Goal: Task Accomplishment & Management: Check status

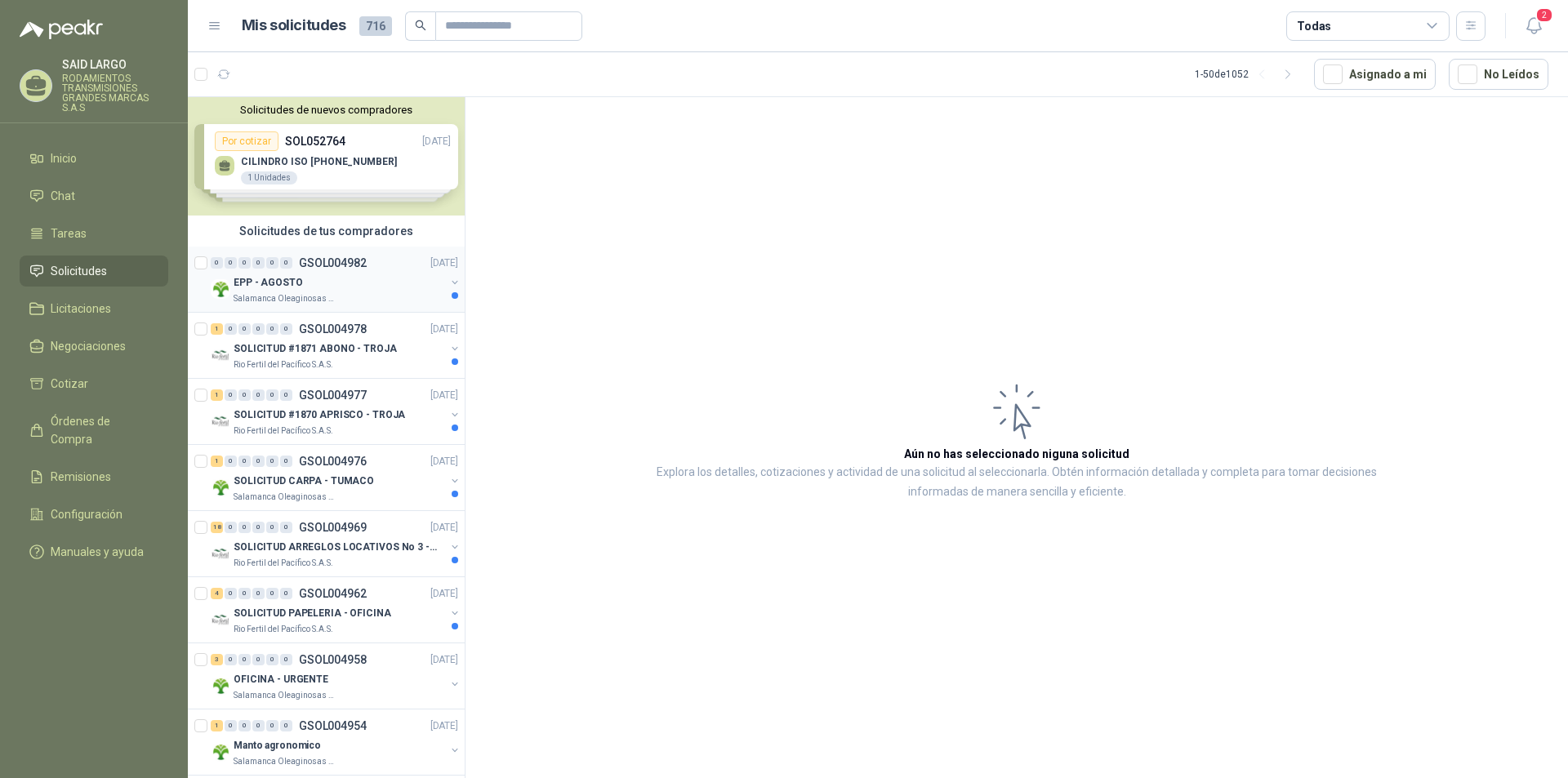
click at [448, 277] on button "button" at bounding box center [455, 283] width 13 height 13
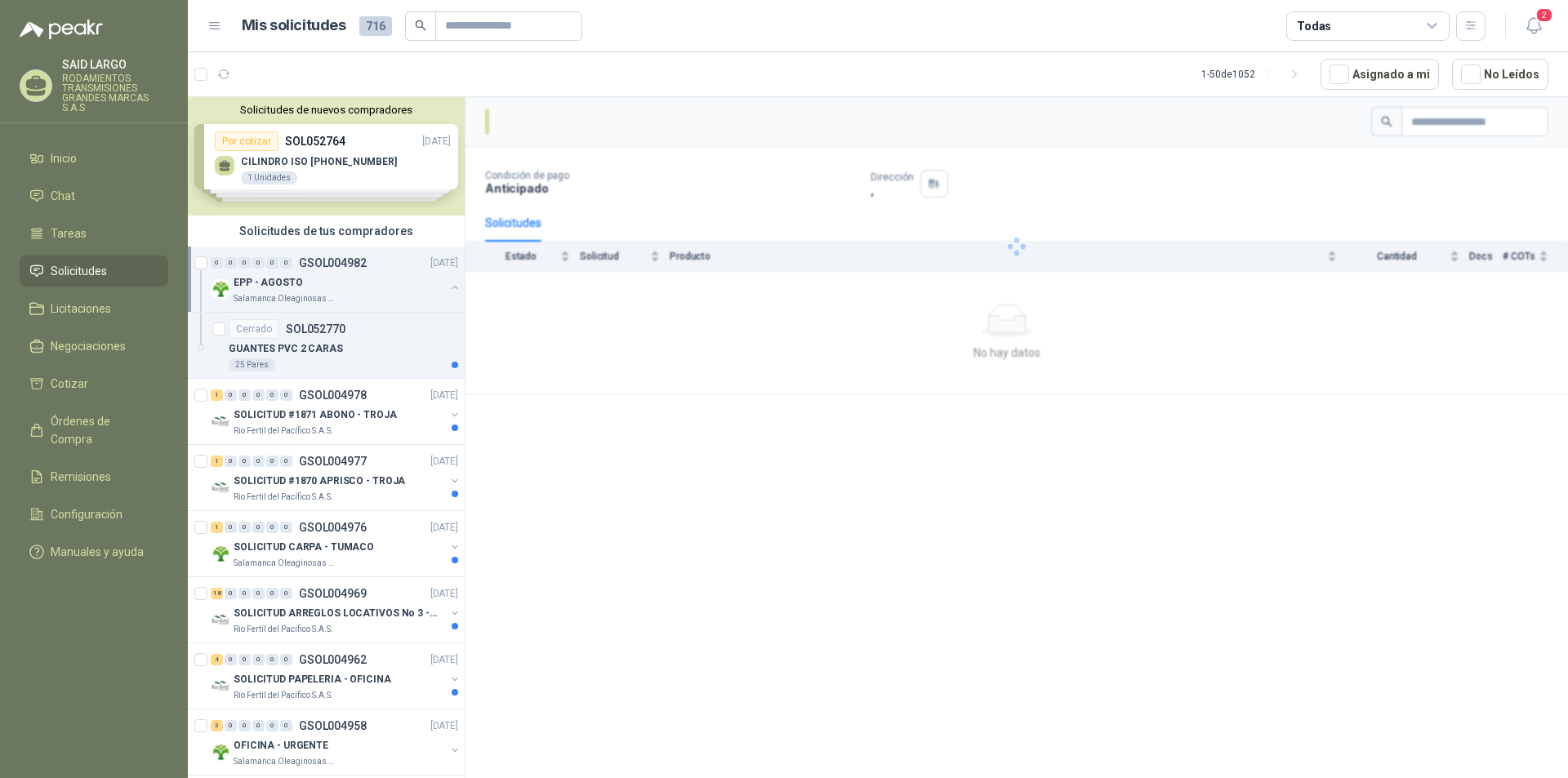
click at [441, 277] on div "EPP - AGOSTO Salamanca Oleaginosas SAS" at bounding box center [336, 288] width 251 height 32
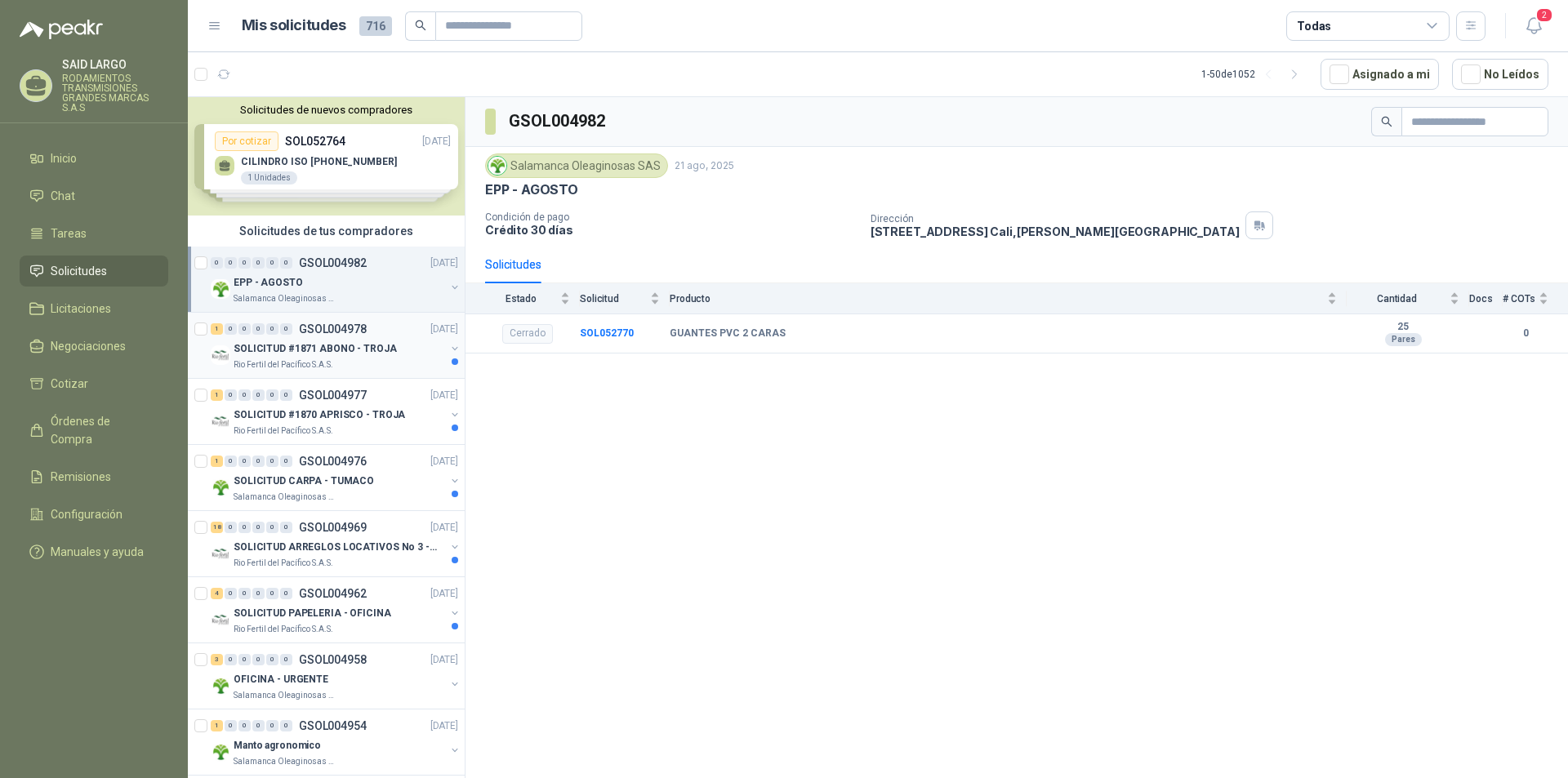
click at [448, 346] on button "button" at bounding box center [455, 348] width 13 height 13
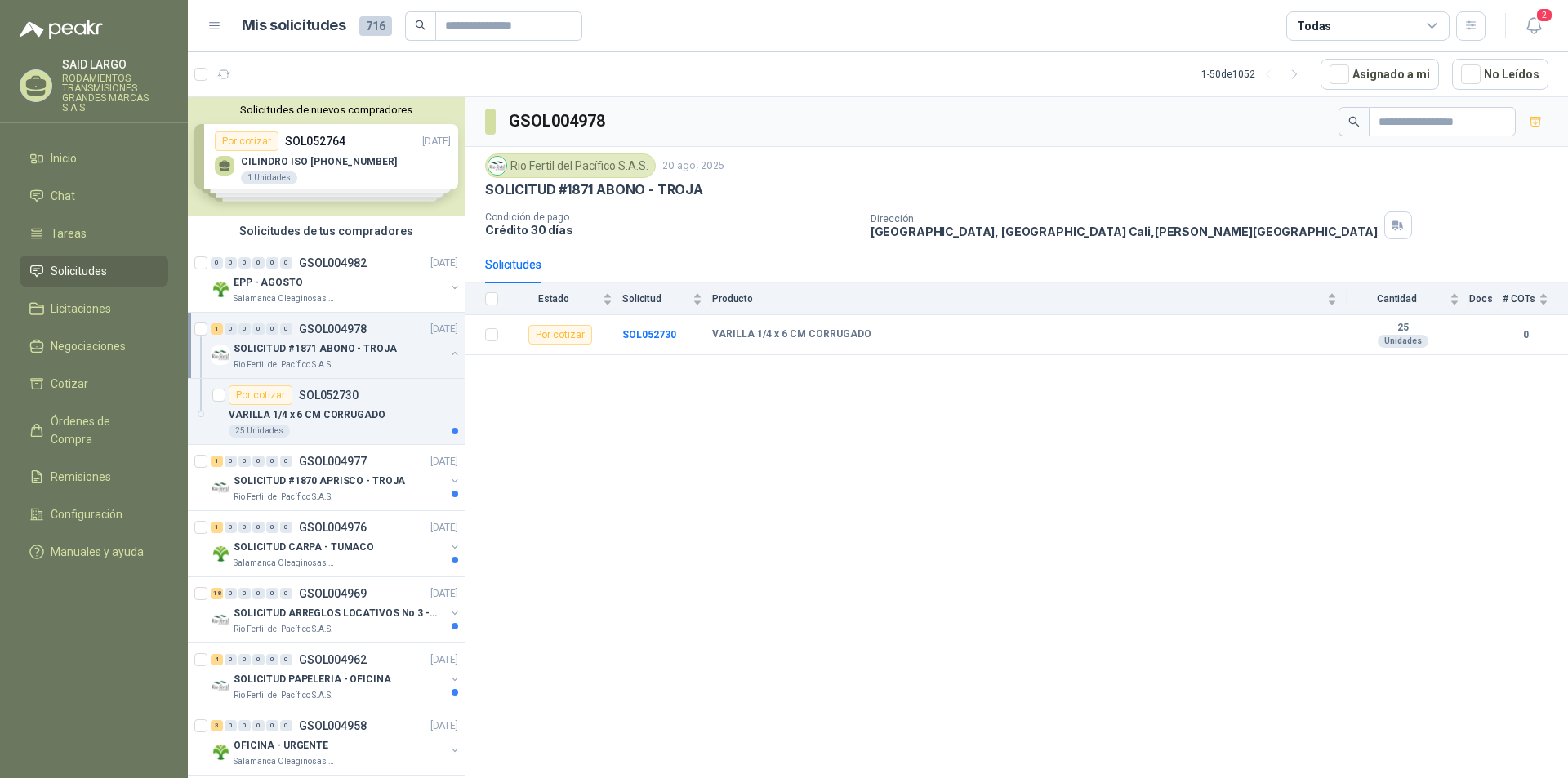
click at [448, 347] on button "button" at bounding box center [455, 354] width 13 height 13
click at [448, 410] on button "button" at bounding box center [455, 415] width 13 height 13
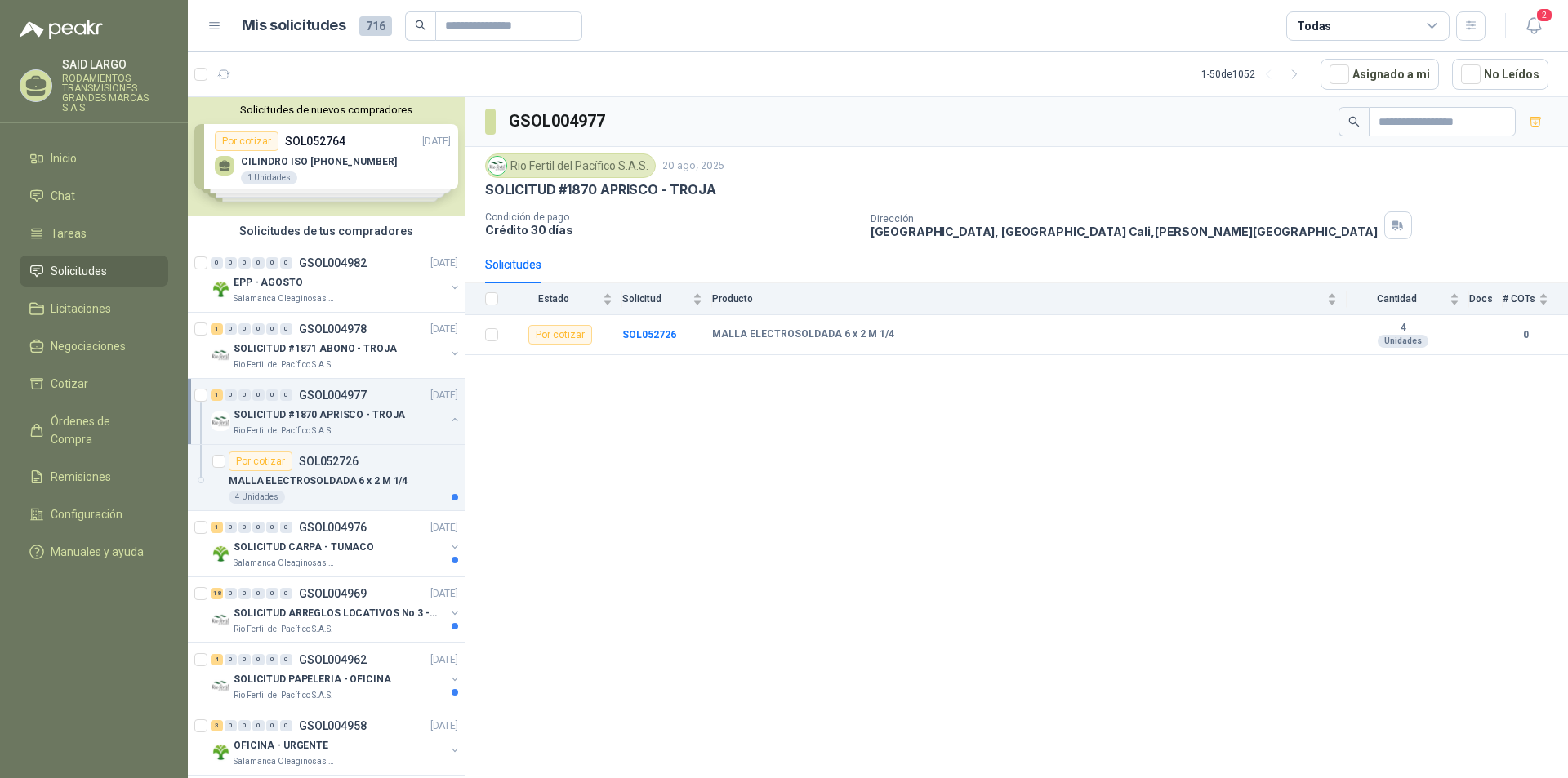
click at [439, 410] on div "SOLICITUD #1870 APRISCO - TROJA Rio Fertil [PERSON_NAME] S.A.S." at bounding box center [336, 421] width 251 height 32
click at [448, 478] on button "button" at bounding box center [455, 481] width 13 height 13
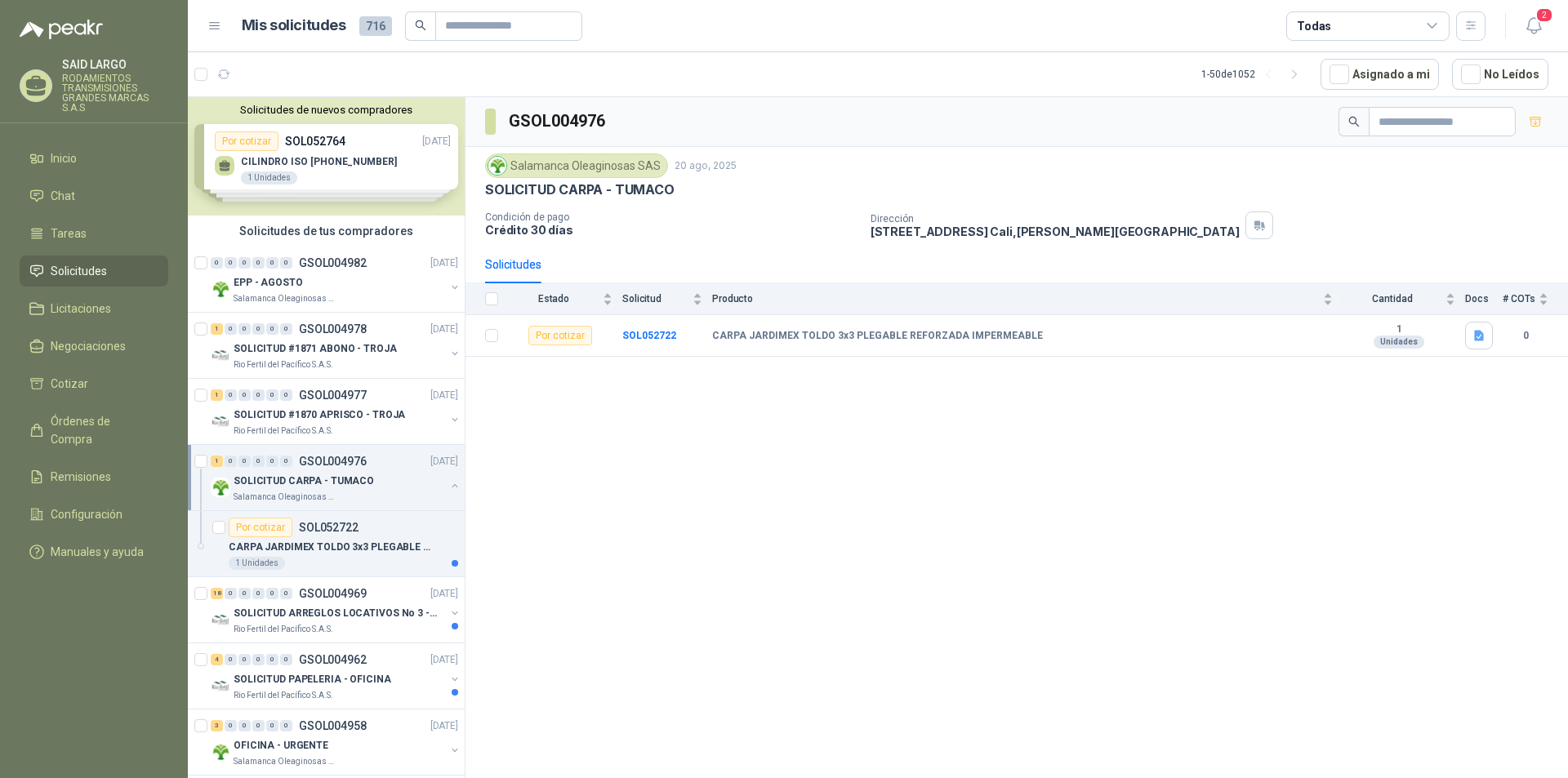
click at [448, 479] on button "button" at bounding box center [455, 486] width 13 height 13
click at [448, 549] on button "button" at bounding box center [455, 546] width 13 height 13
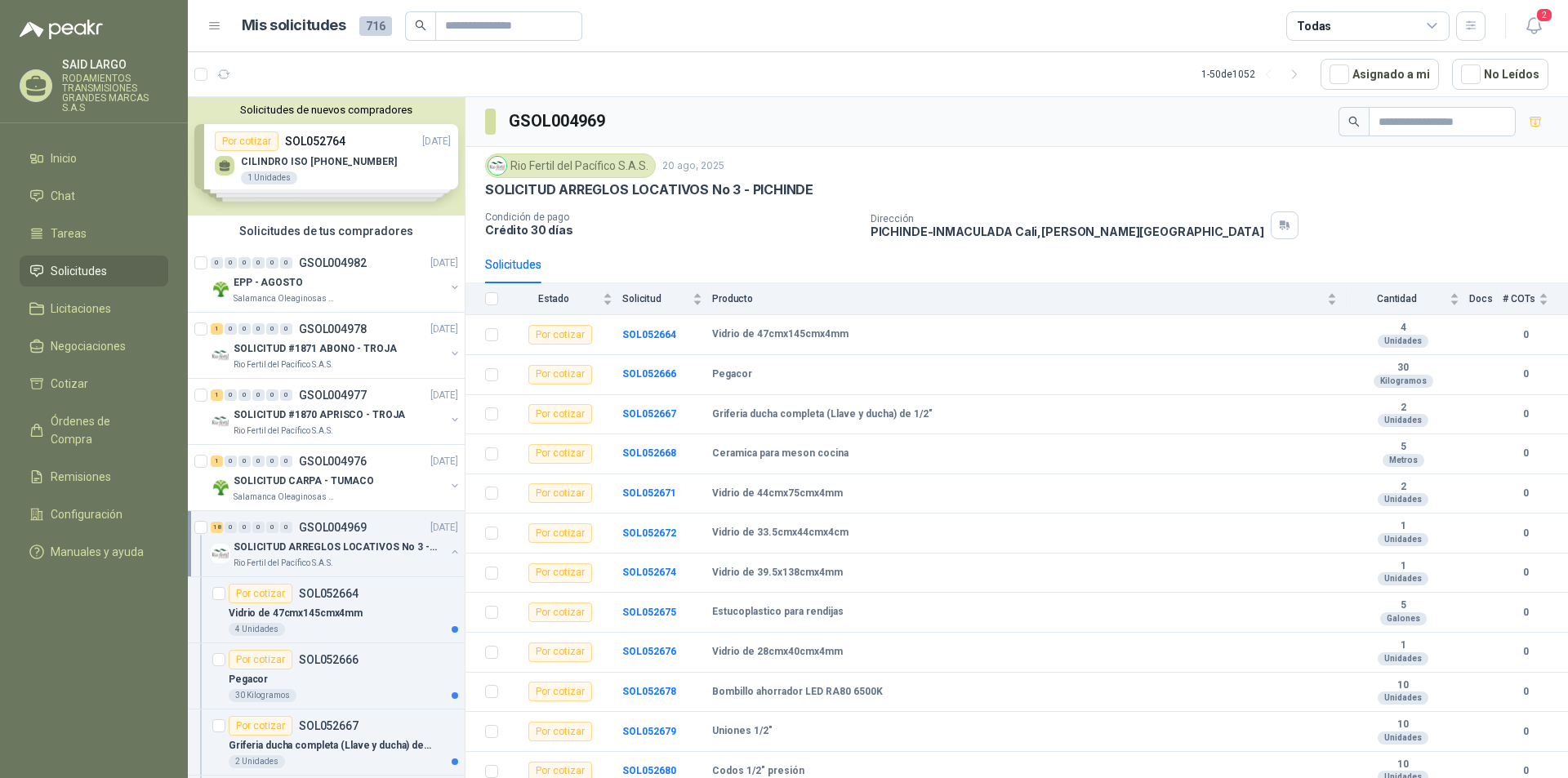
click at [448, 549] on button "button" at bounding box center [455, 552] width 13 height 13
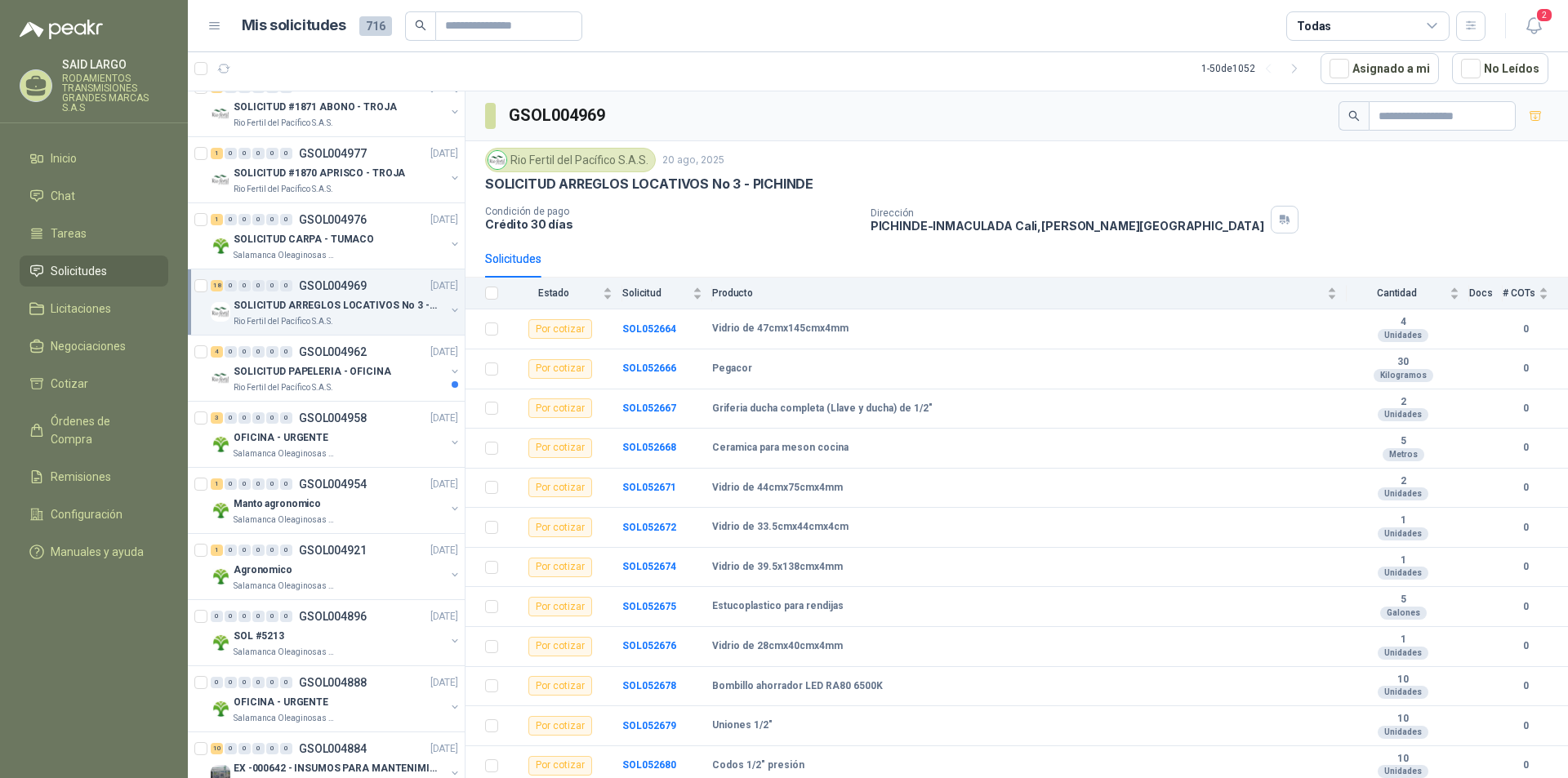
scroll to position [245, 0]
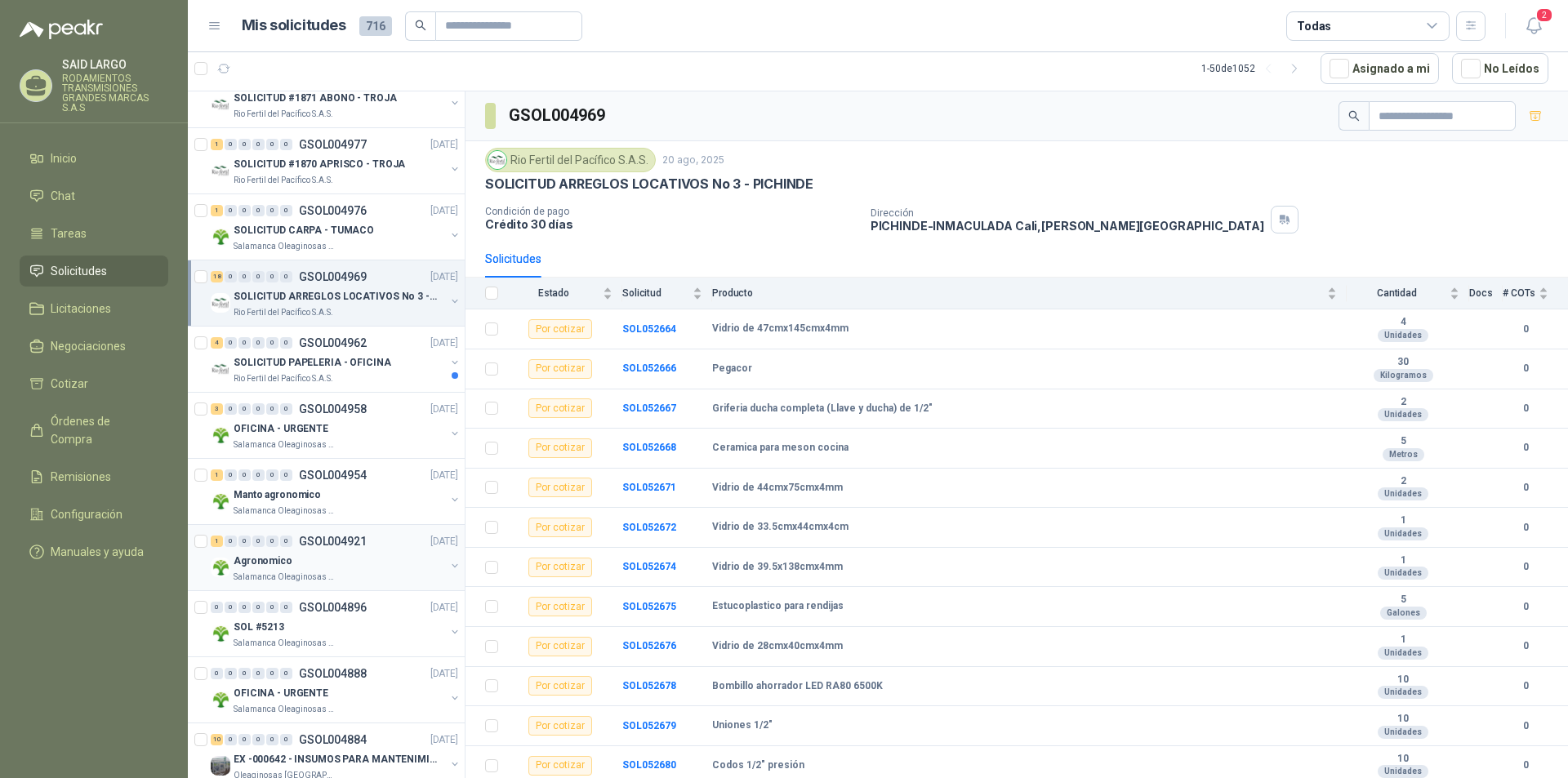
click at [448, 564] on button "button" at bounding box center [455, 565] width 13 height 13
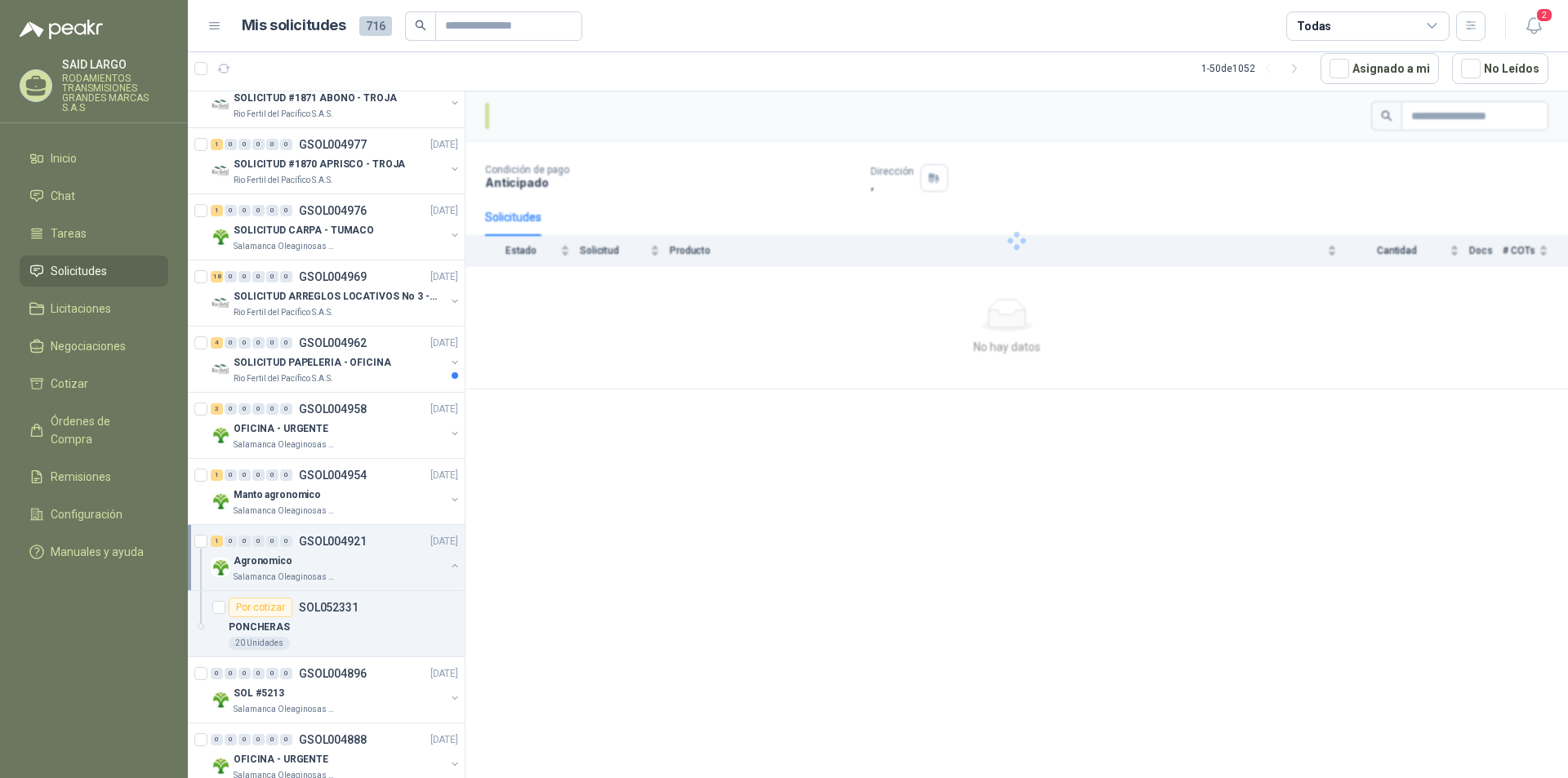
click at [448, 564] on button "button" at bounding box center [455, 565] width 13 height 13
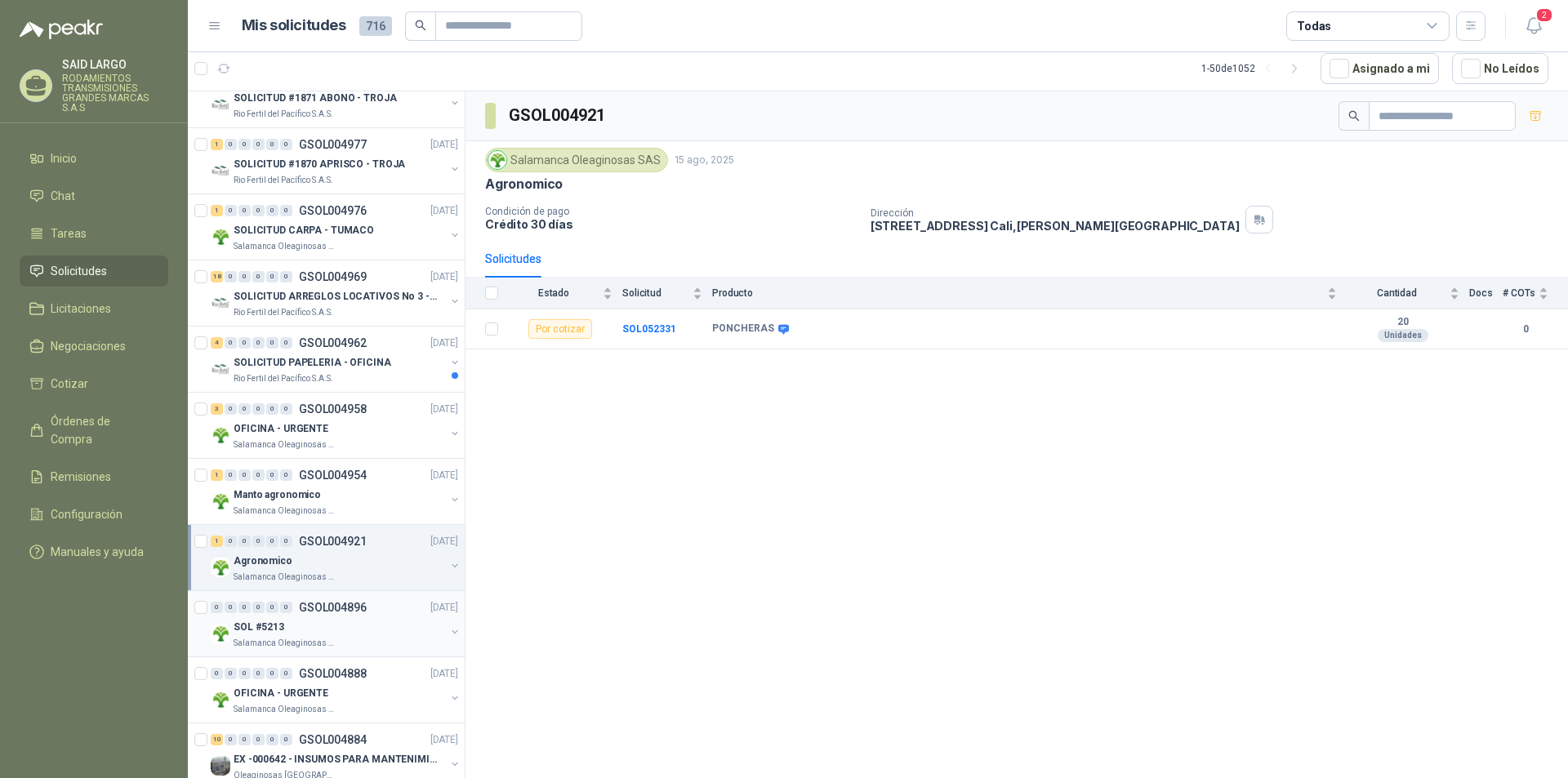
click at [448, 629] on button "button" at bounding box center [455, 632] width 13 height 13
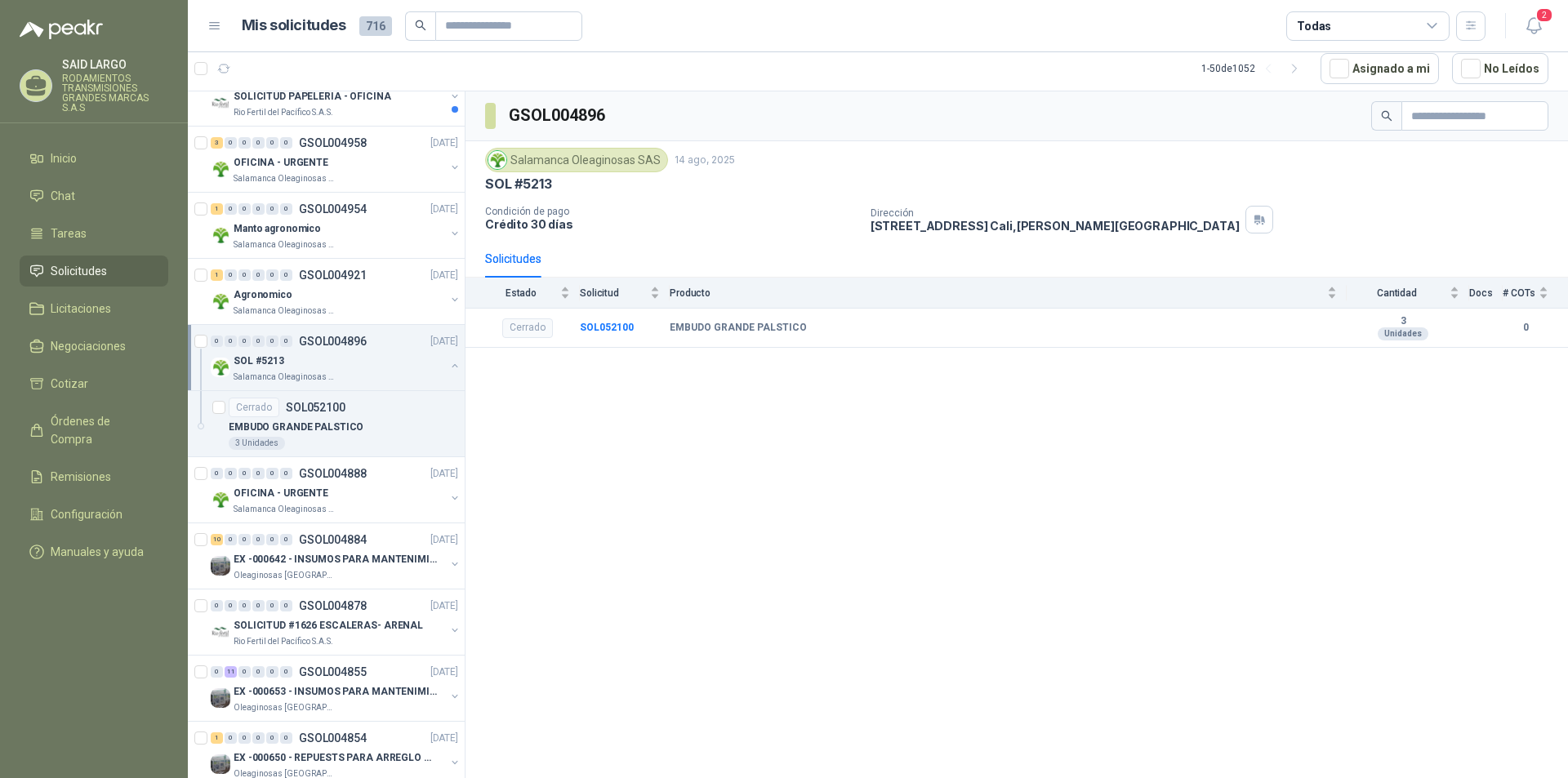
scroll to position [571, 0]
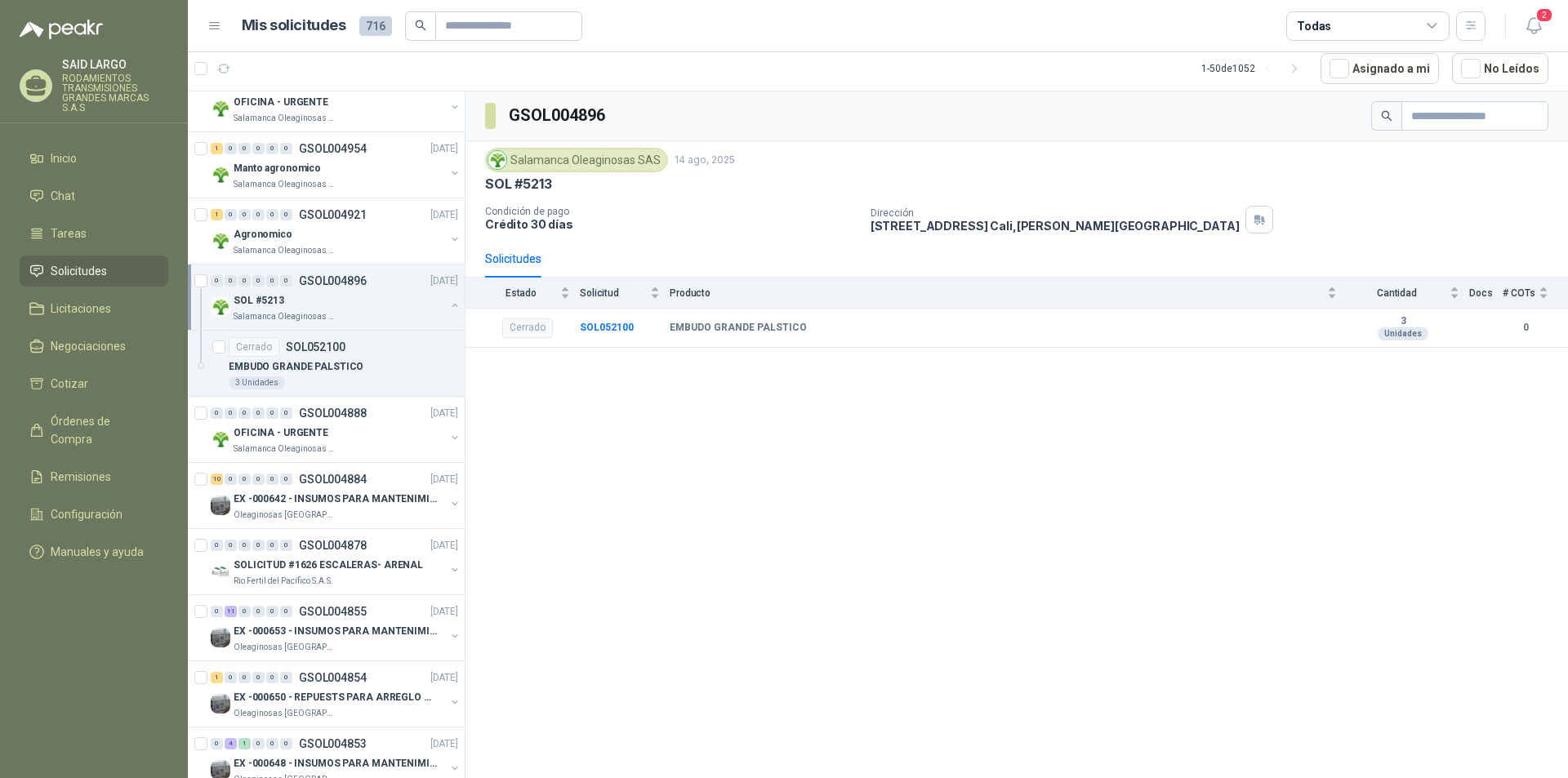
click at [448, 303] on button "button" at bounding box center [455, 306] width 13 height 13
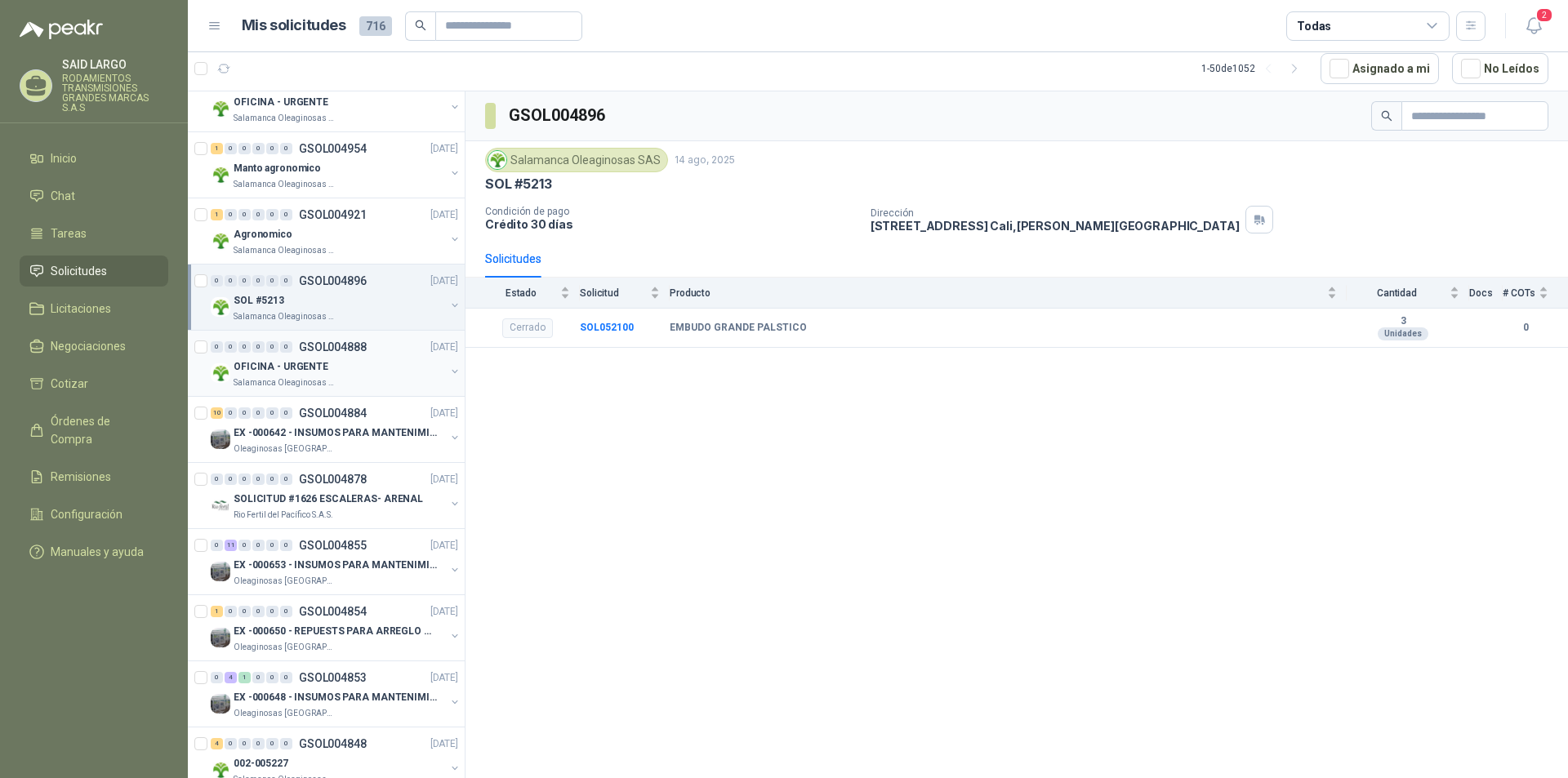
click at [448, 367] on button "button" at bounding box center [455, 372] width 13 height 13
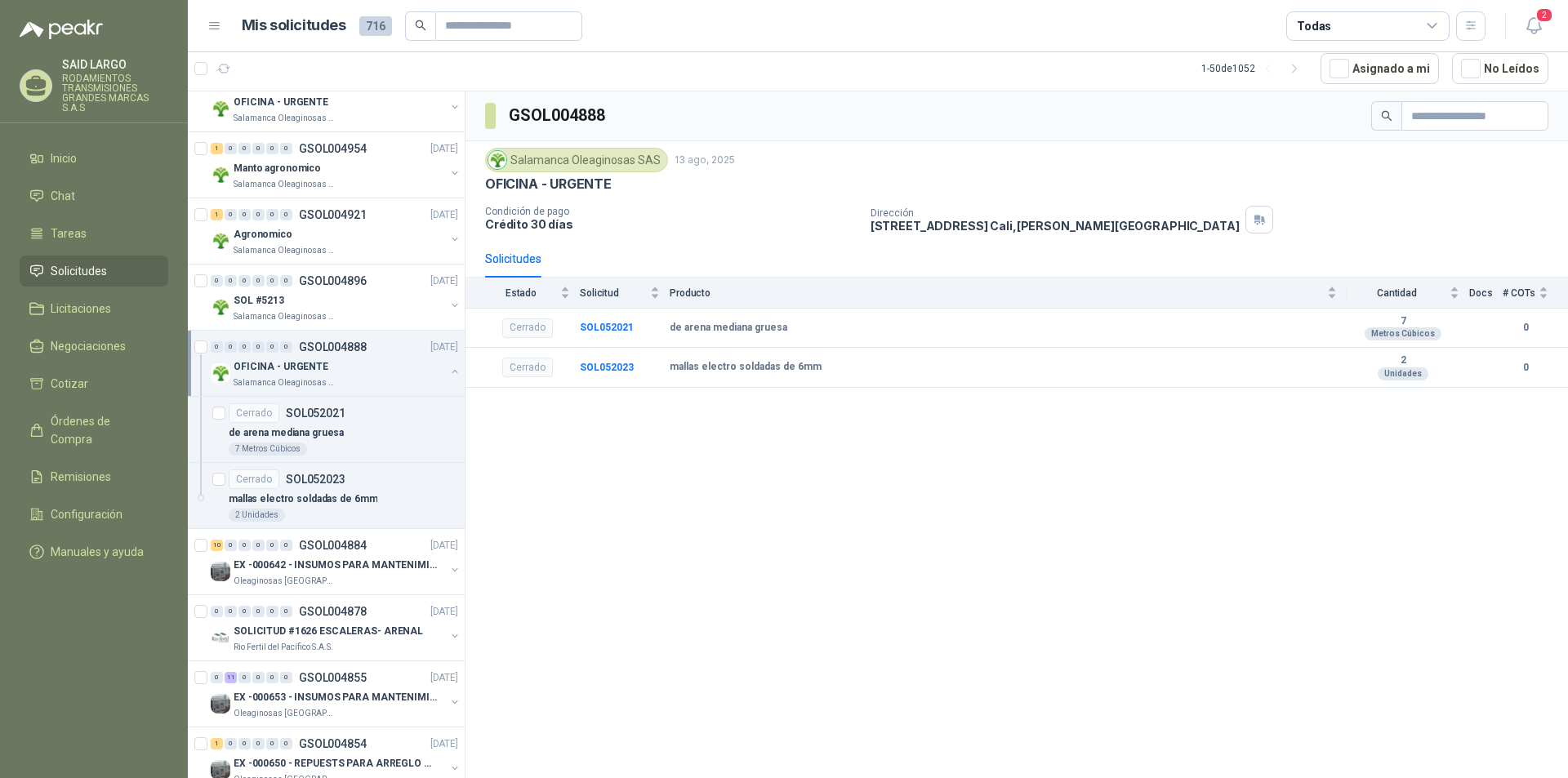
click at [448, 367] on button "button" at bounding box center [455, 372] width 13 height 13
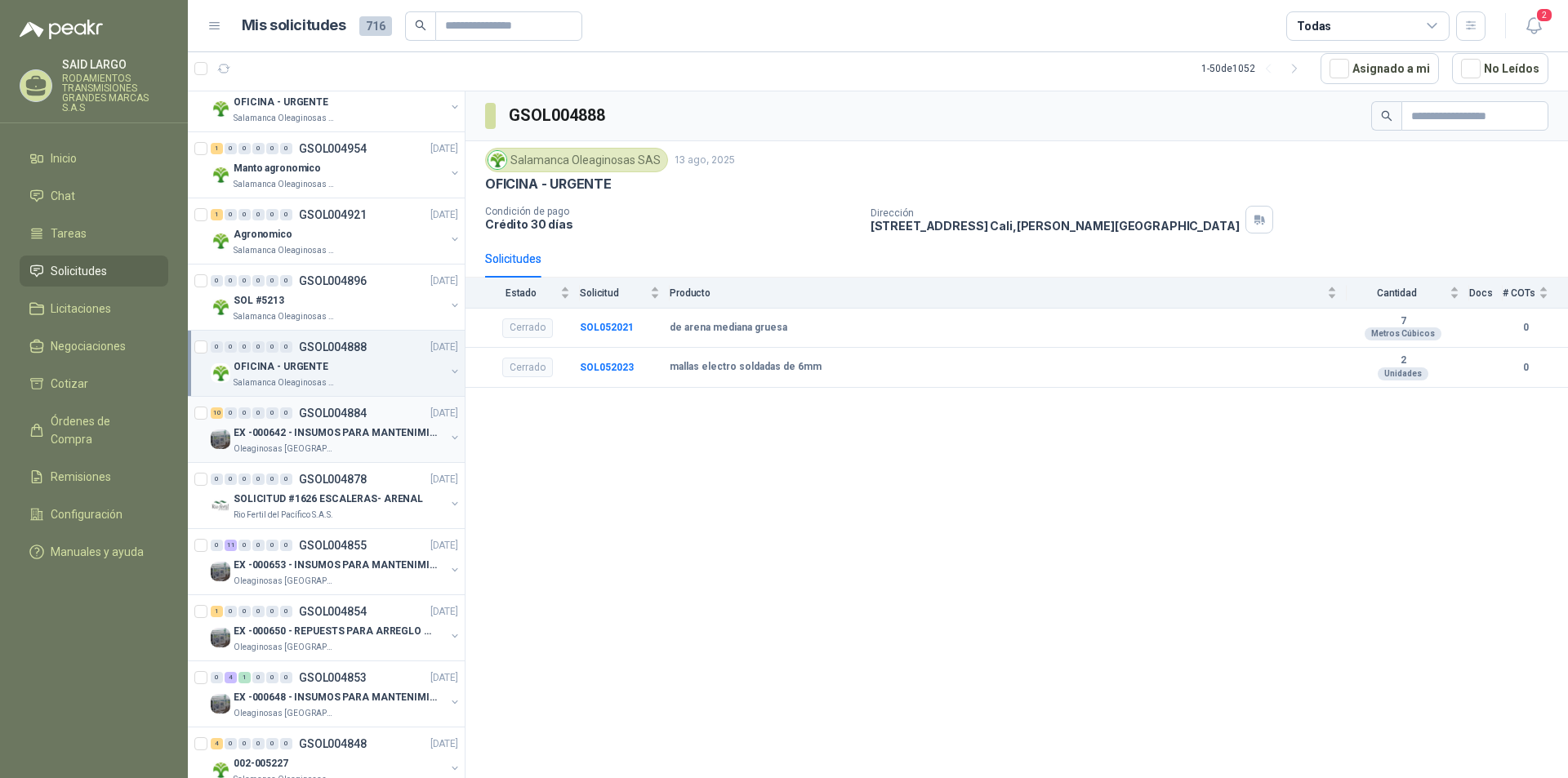
click at [448, 435] on button "button" at bounding box center [455, 437] width 13 height 13
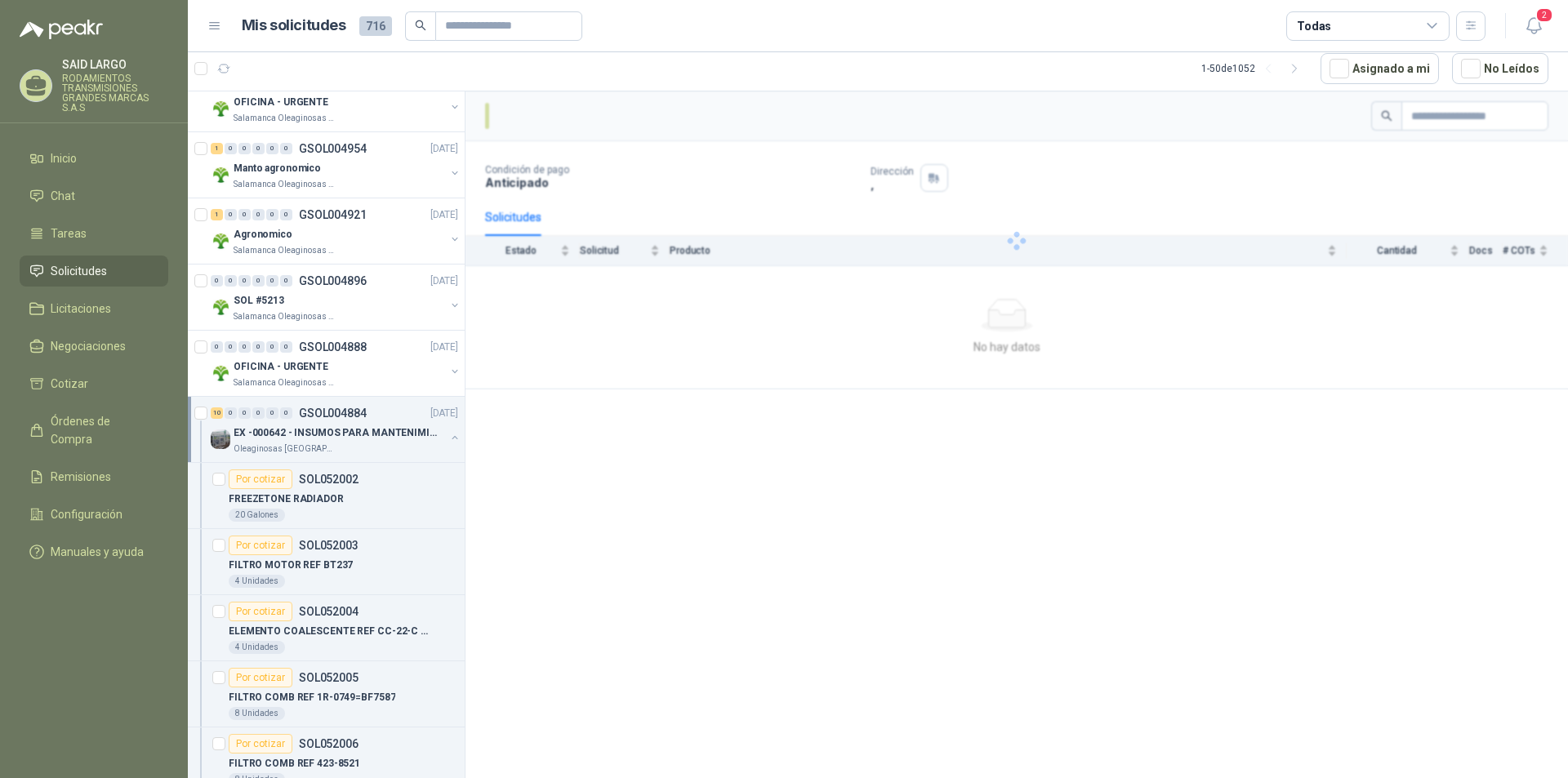
click at [448, 435] on button "button" at bounding box center [455, 437] width 13 height 13
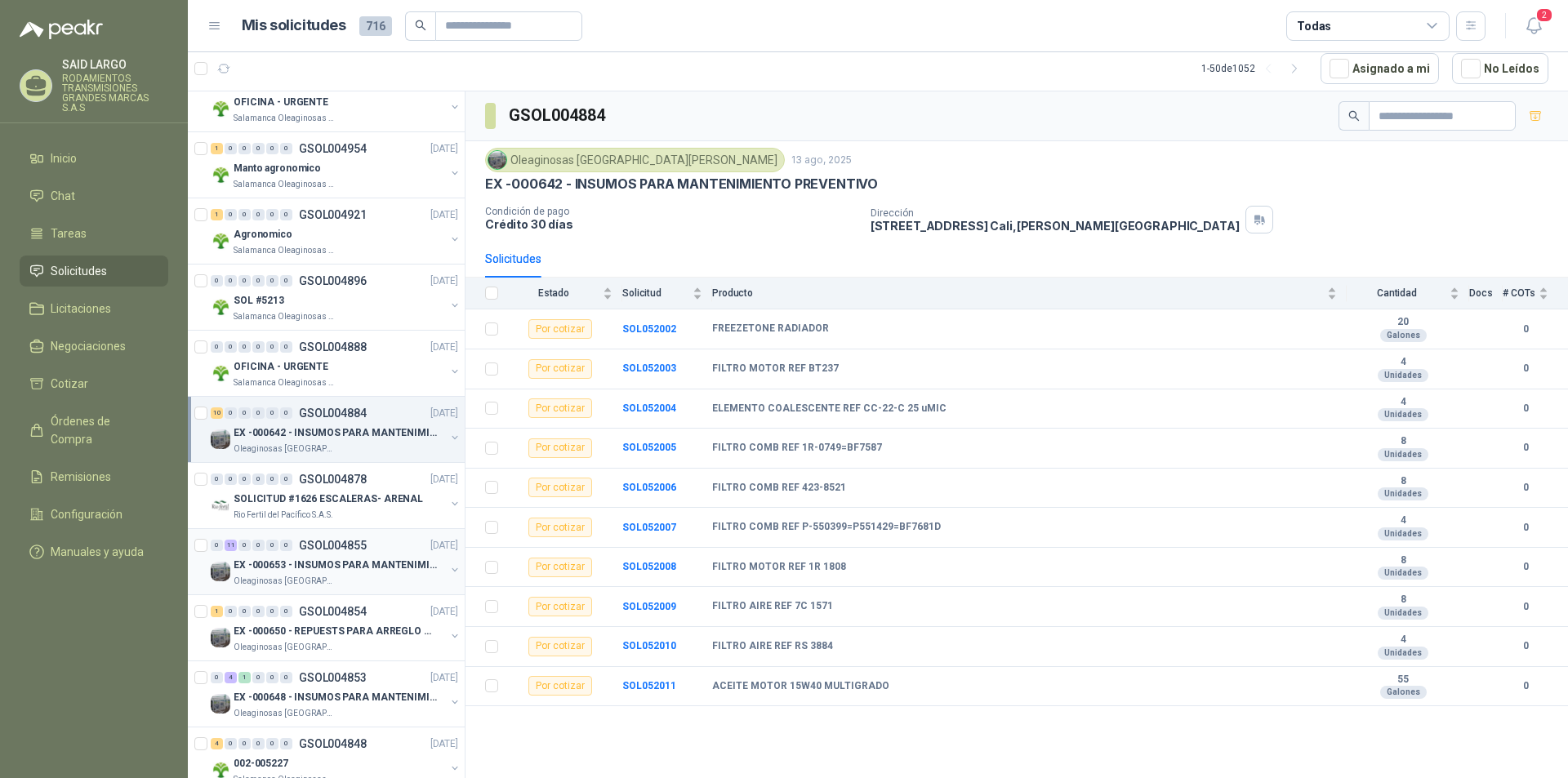
click at [448, 566] on button "button" at bounding box center [455, 570] width 13 height 13
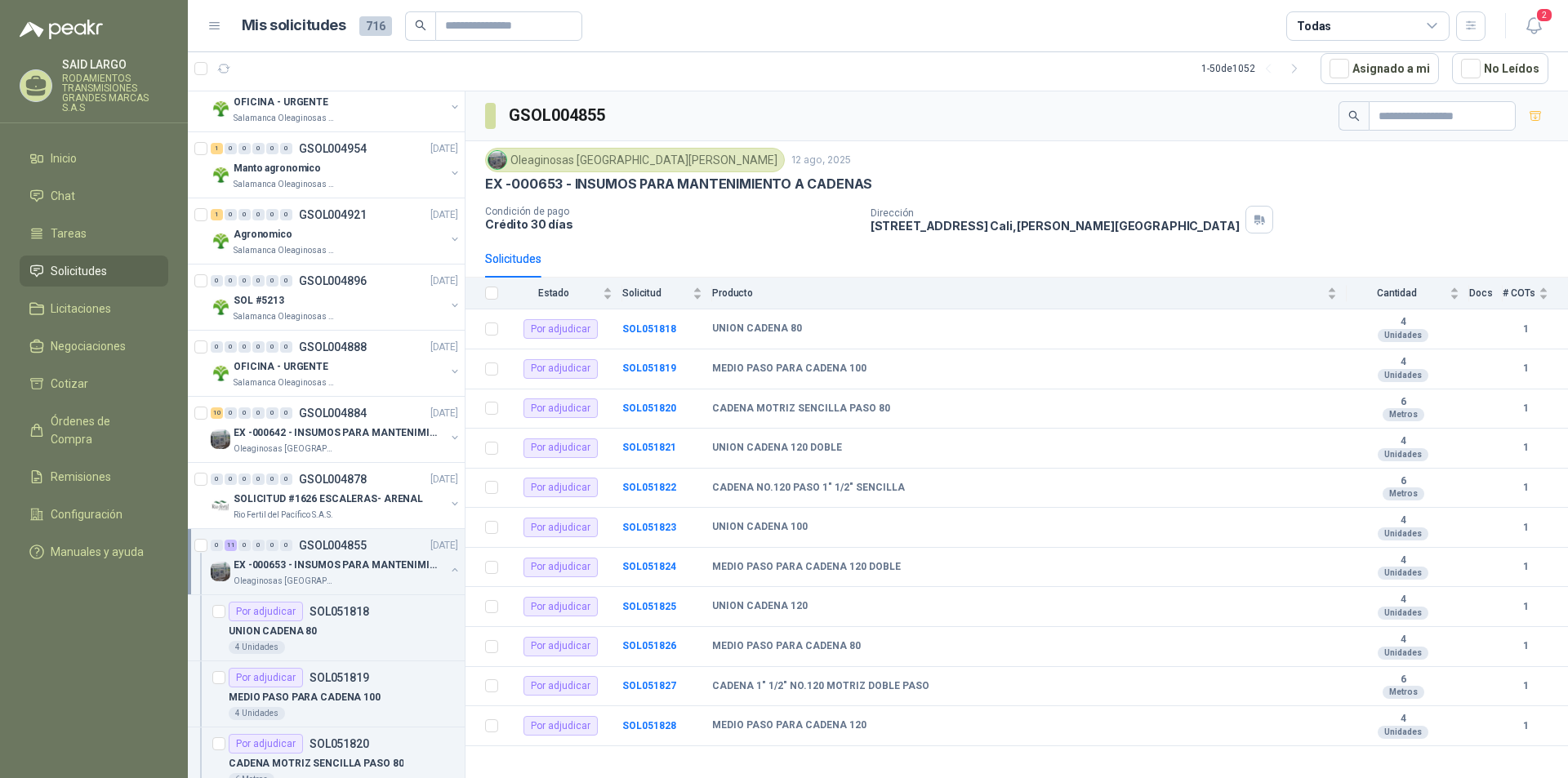
click at [448, 566] on button "button" at bounding box center [455, 570] width 13 height 13
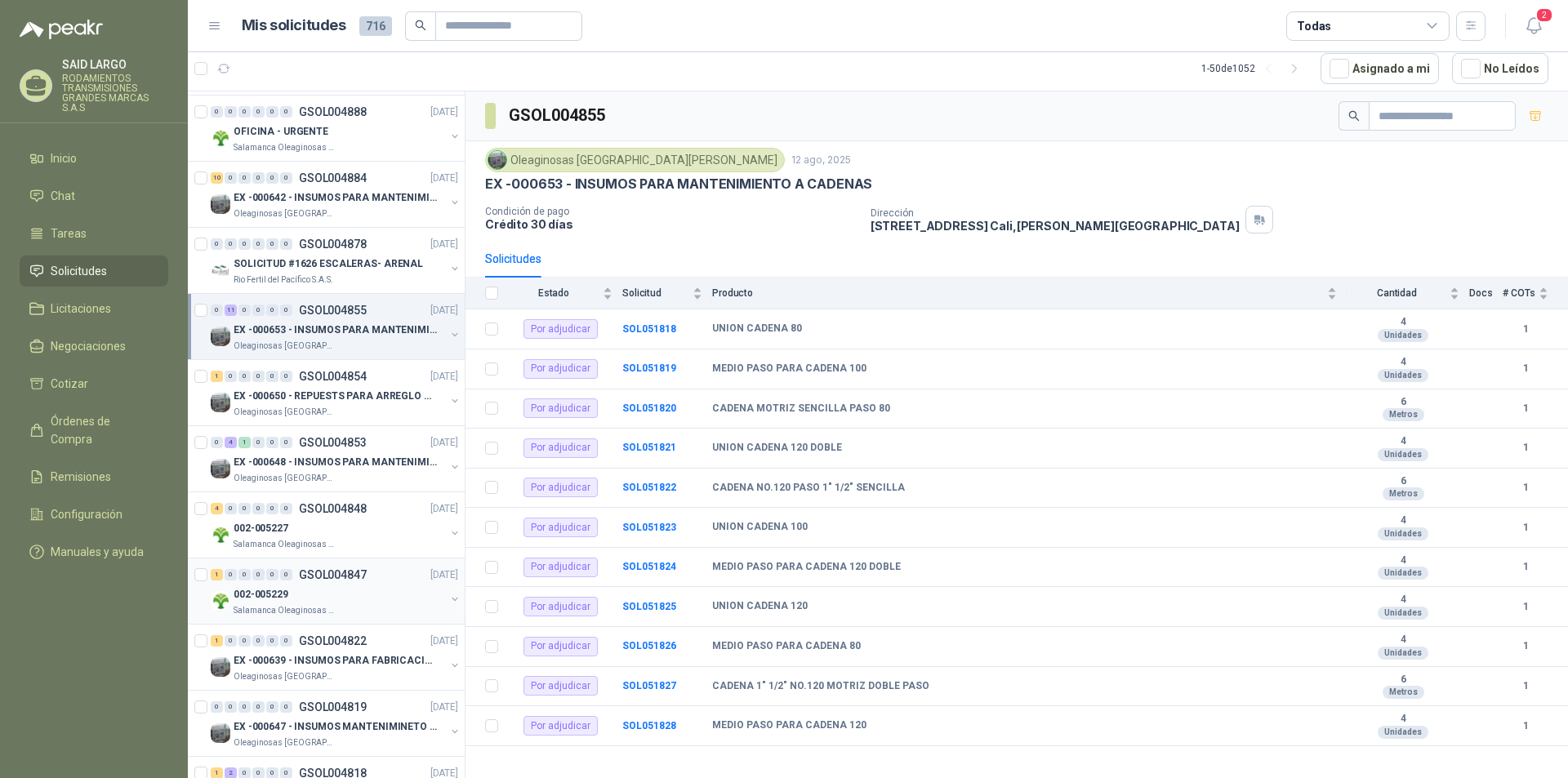
scroll to position [816, 0]
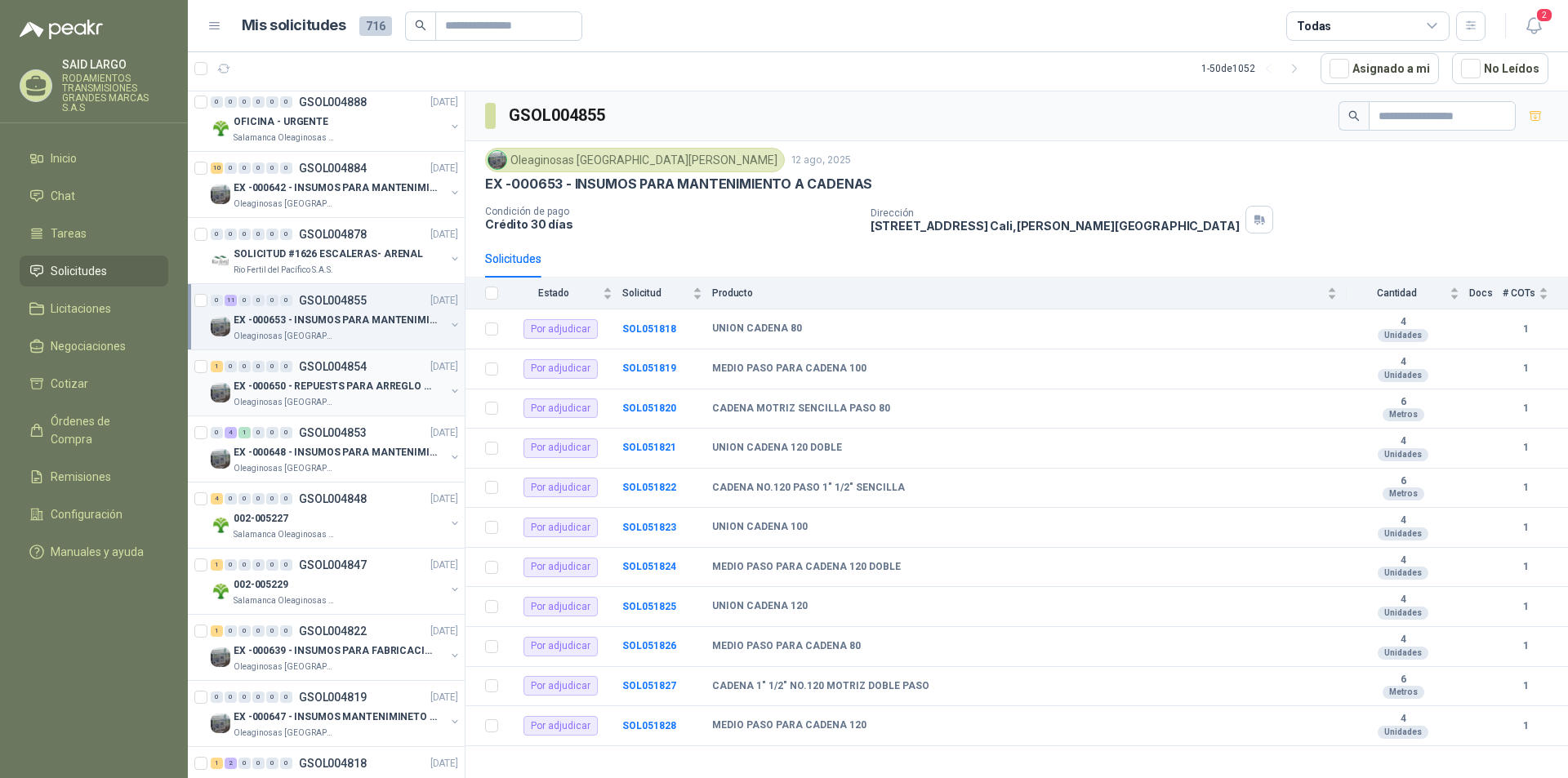
click at [448, 388] on button "button" at bounding box center [455, 391] width 13 height 13
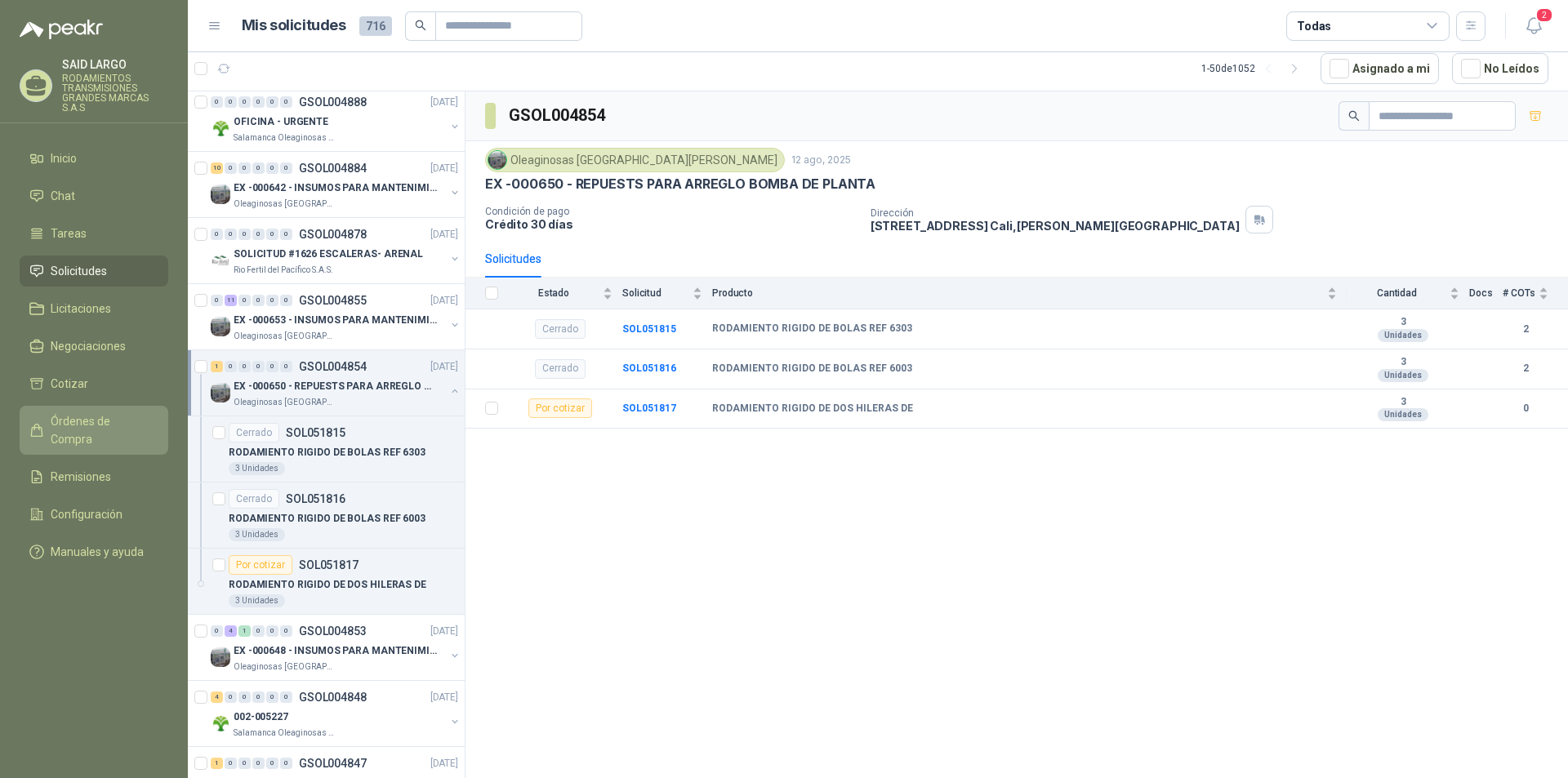
click at [103, 425] on span "Órdenes de Compra" at bounding box center [102, 430] width 103 height 36
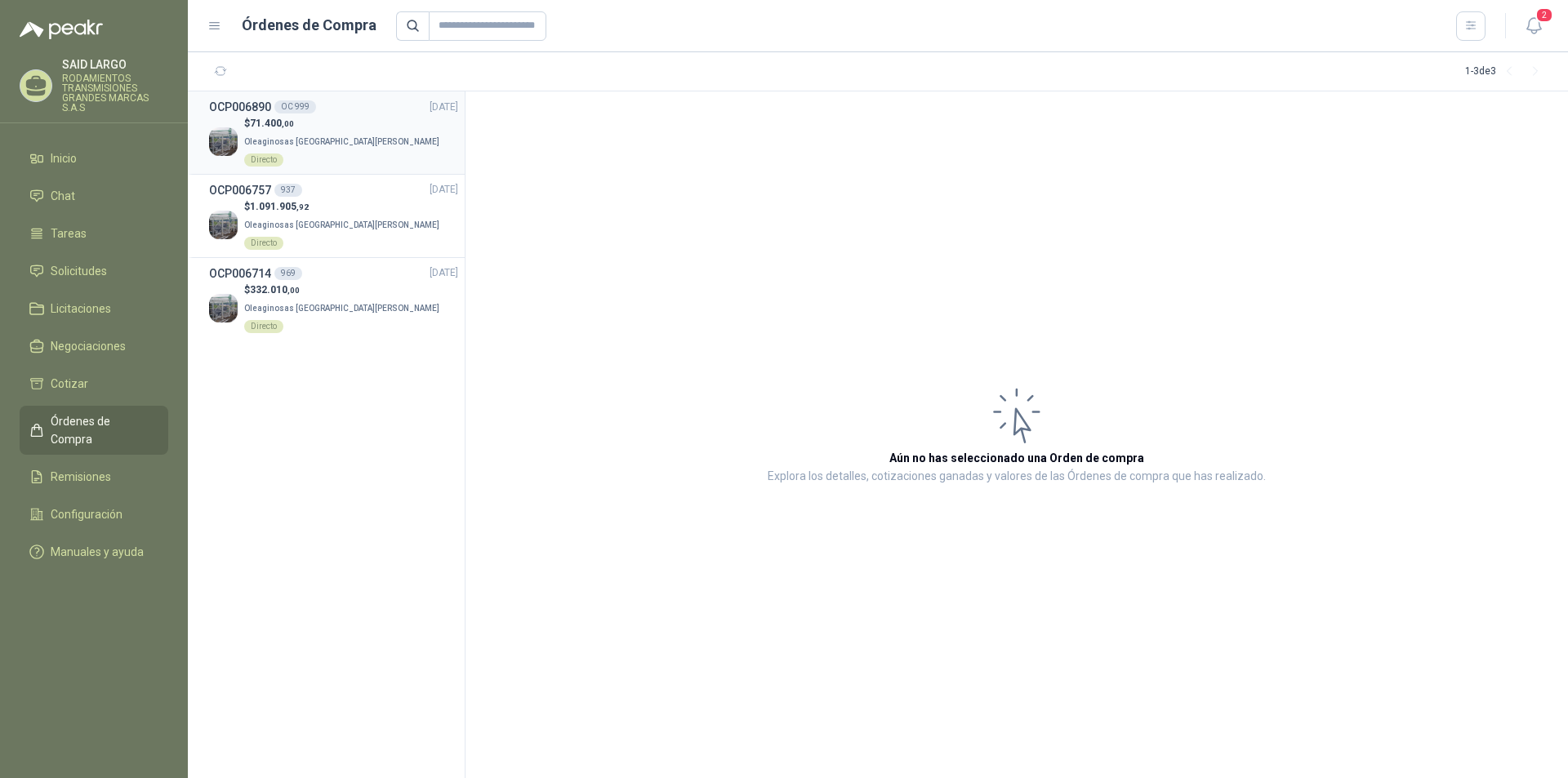
click at [299, 133] on p "Oleaginosas San [PERSON_NAME] Directo" at bounding box center [350, 149] width 214 height 36
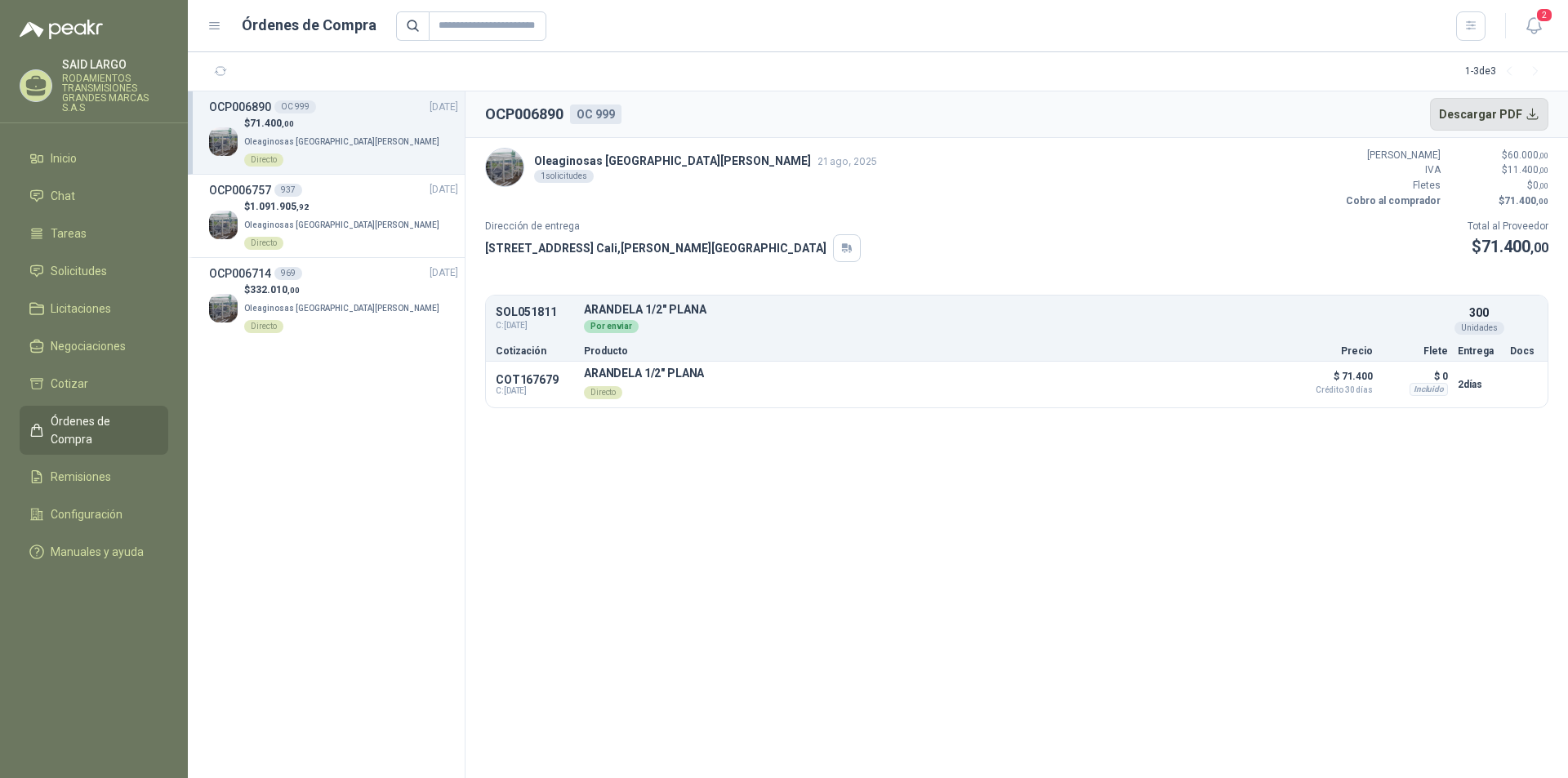
click at [1529, 107] on button "Descargar PDF" at bounding box center [1489, 114] width 120 height 32
click at [315, 199] on p "$ 1.091.905 ,92" at bounding box center [350, 207] width 214 height 15
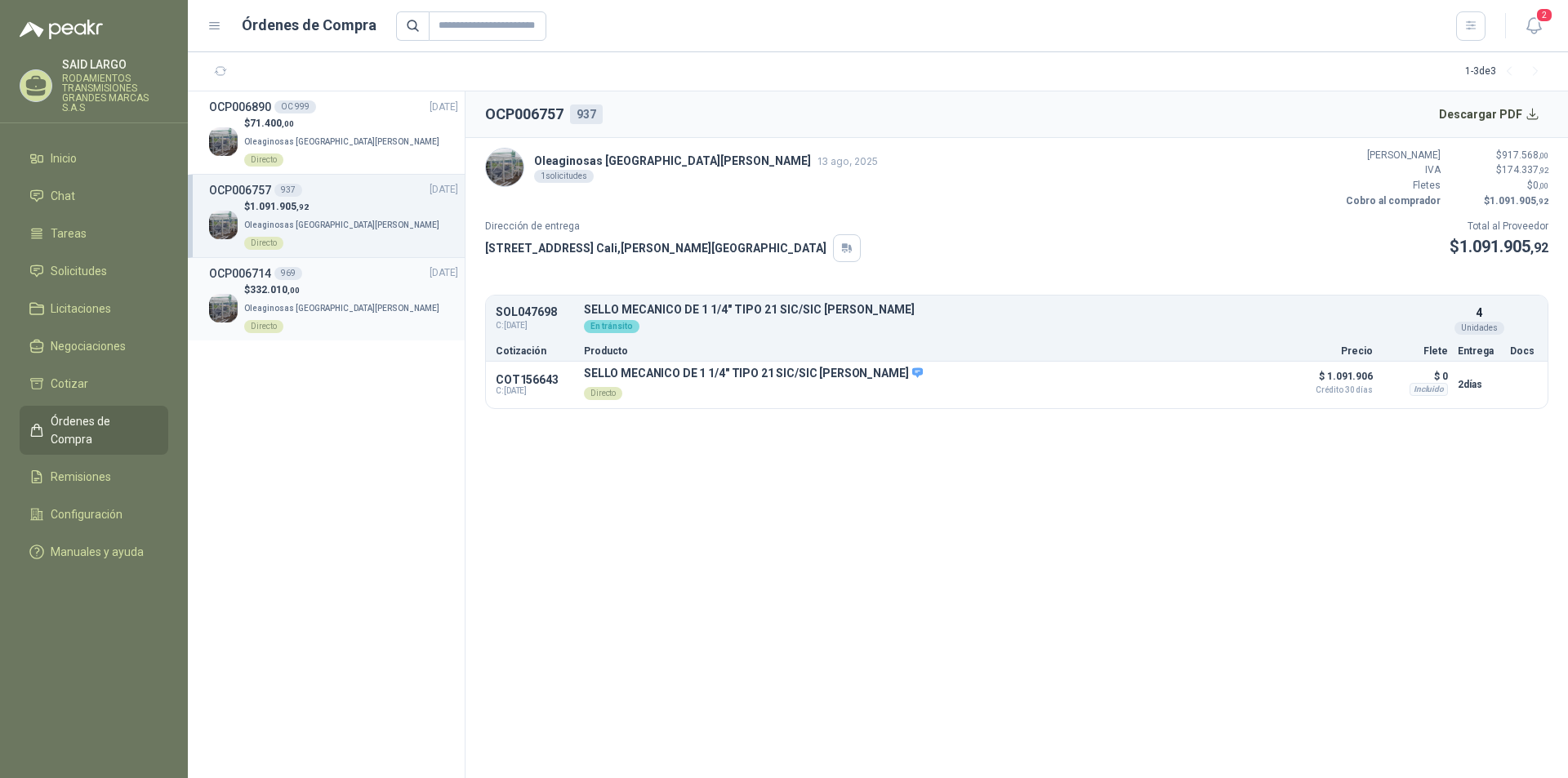
click at [336, 298] on p "Oleaginosas San [PERSON_NAME] Directo" at bounding box center [350, 316] width 214 height 36
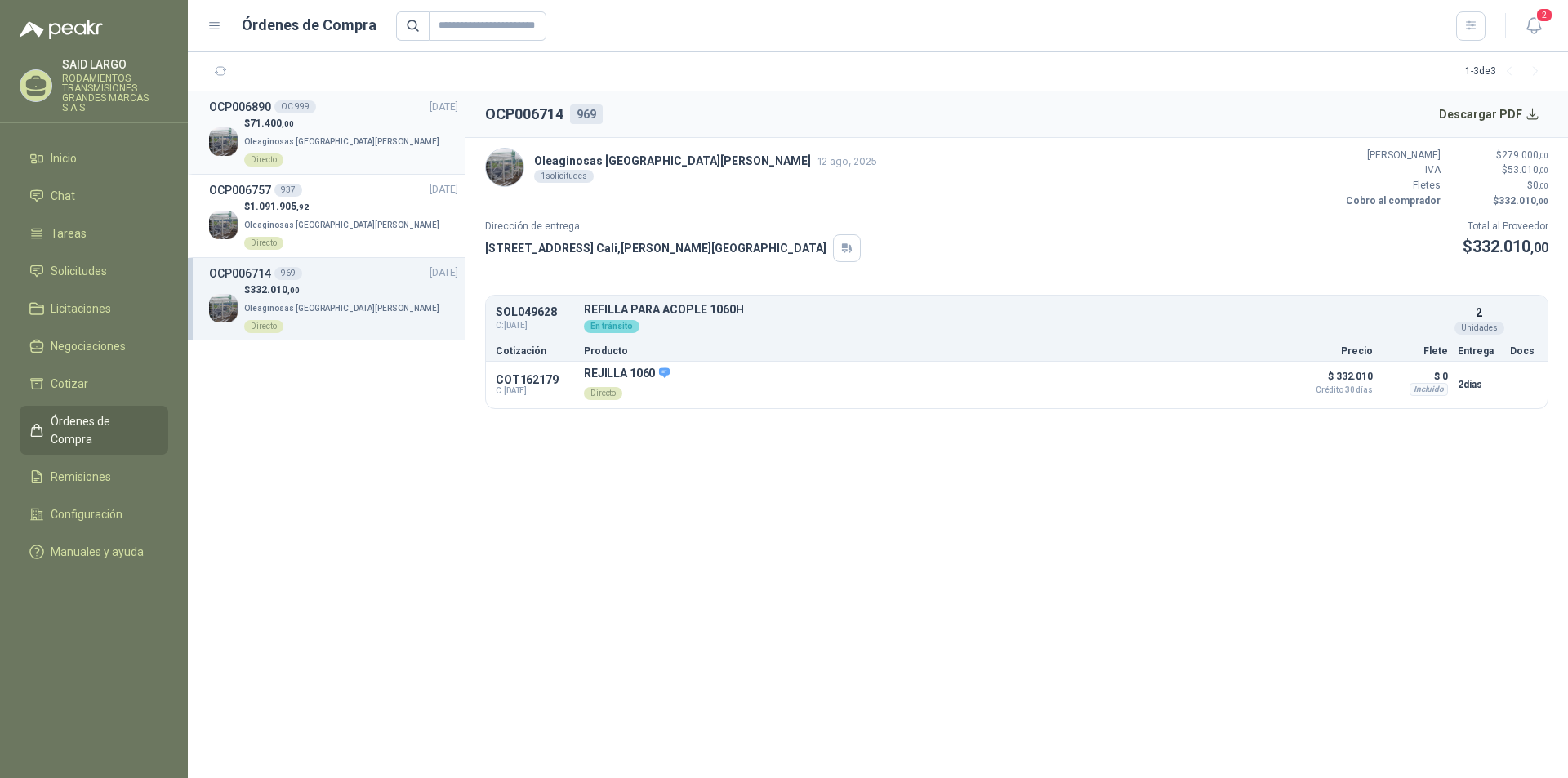
click at [319, 135] on p "Oleaginosas San [PERSON_NAME] Directo" at bounding box center [350, 149] width 214 height 36
